Goal: Information Seeking & Learning: Find specific fact

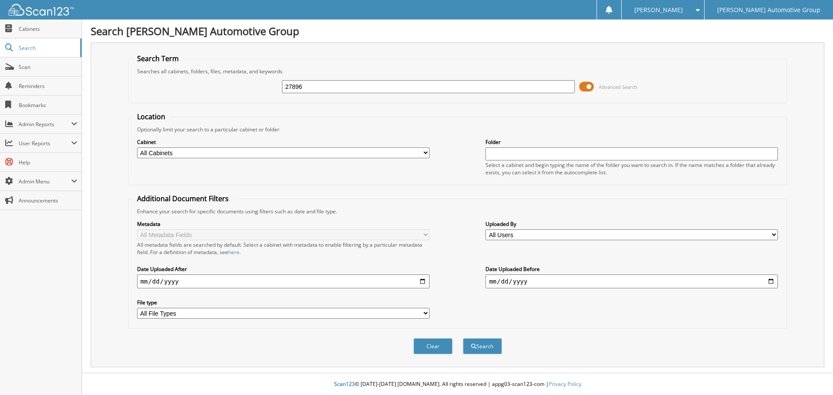
type input "27896"
click at [463, 338] on button "Search" at bounding box center [482, 346] width 39 height 16
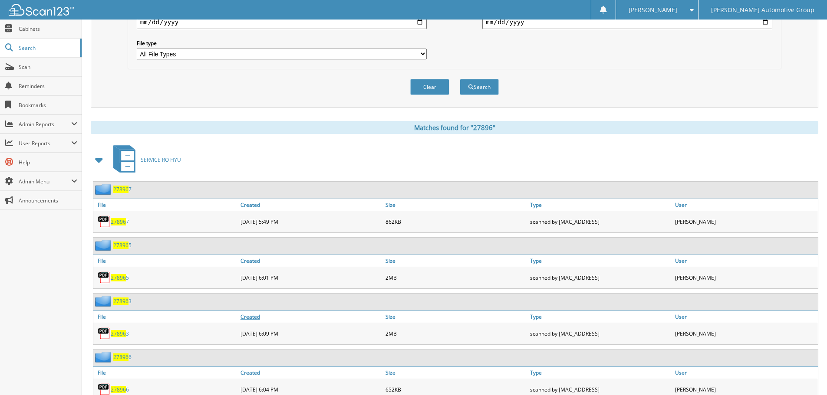
scroll to position [260, 0]
click at [98, 160] on span at bounding box center [99, 159] width 12 height 16
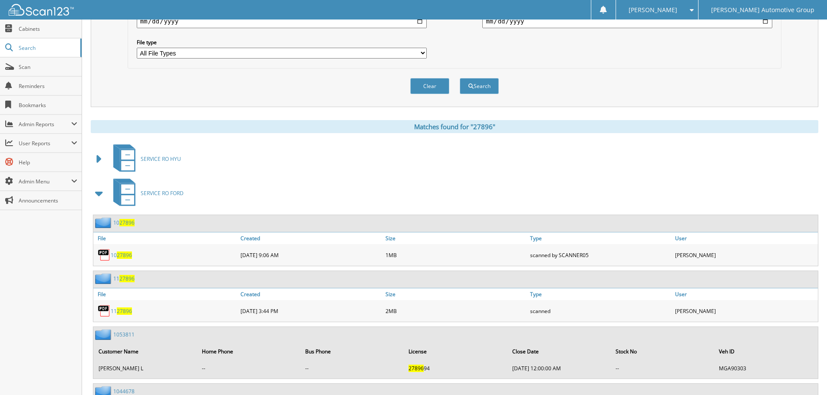
click at [101, 193] on span at bounding box center [99, 194] width 12 height 16
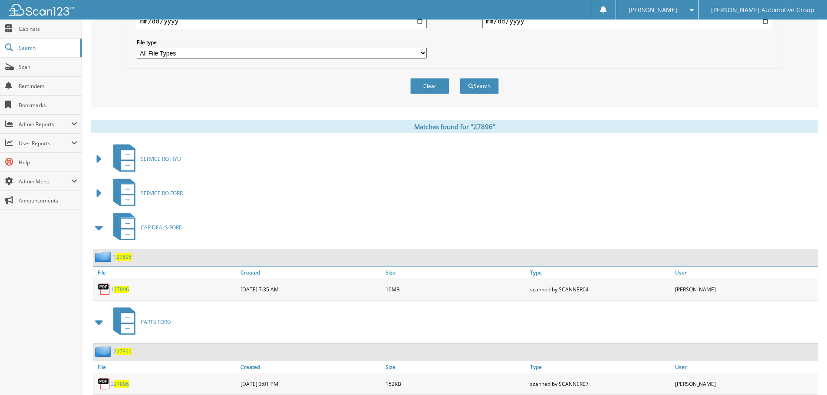
click at [98, 222] on span at bounding box center [99, 228] width 12 height 16
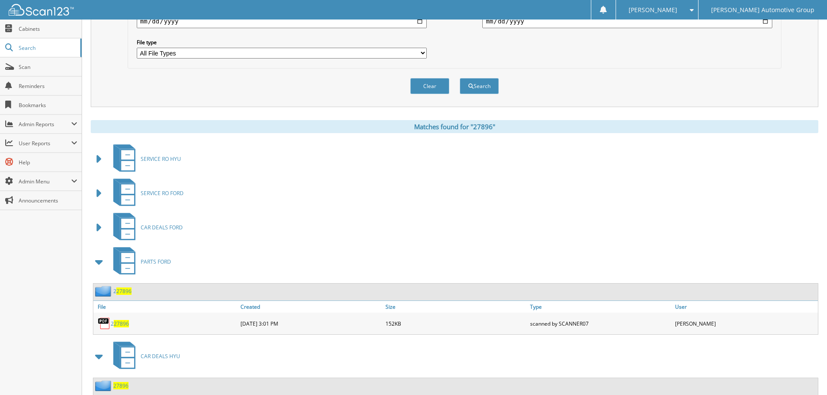
click at [96, 264] on span at bounding box center [99, 262] width 12 height 16
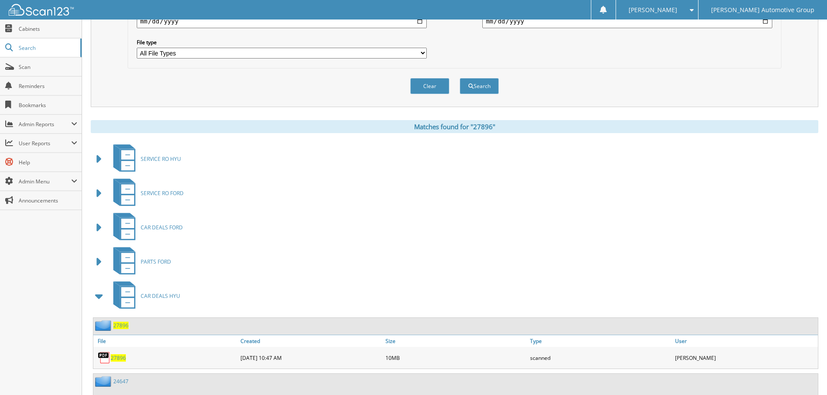
click at [116, 358] on span "27896" at bounding box center [118, 357] width 15 height 7
